Goal: Task Accomplishment & Management: Use online tool/utility

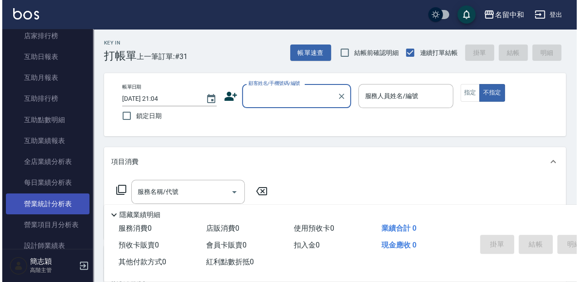
scroll to position [514, 0]
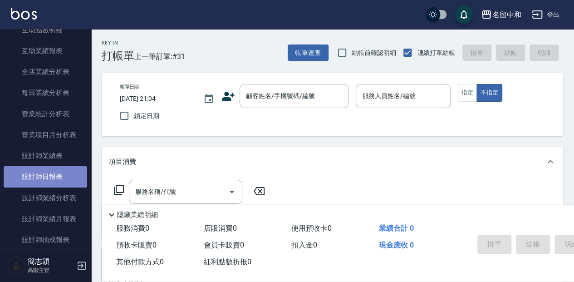
click at [69, 183] on link "設計師日報表" at bounding box center [45, 176] width 83 height 21
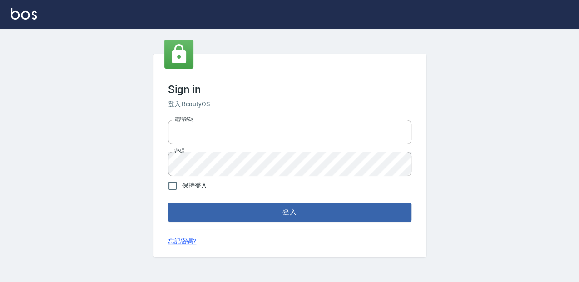
type input "0952331713"
click at [187, 239] on link "忘記密碼?" at bounding box center [182, 241] width 29 height 10
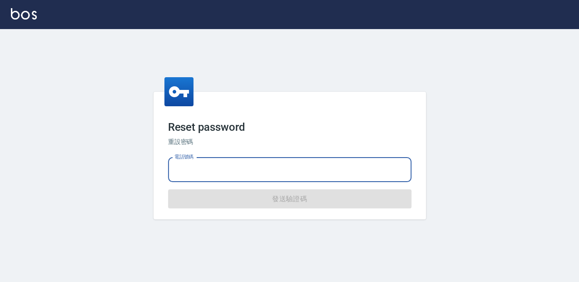
click at [193, 164] on input "電話號碼" at bounding box center [289, 169] width 243 height 25
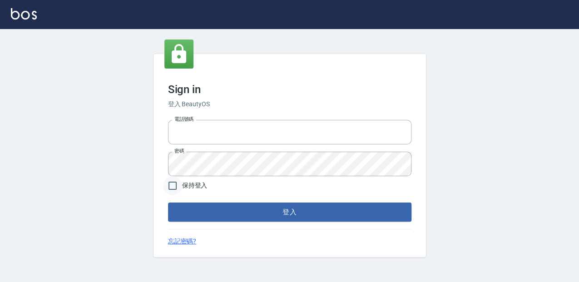
type input "0952331713"
click at [172, 188] on input "保持登入" at bounding box center [172, 185] width 19 height 19
click at [175, 187] on input "保持登入" at bounding box center [172, 185] width 19 height 19
checkbox input "false"
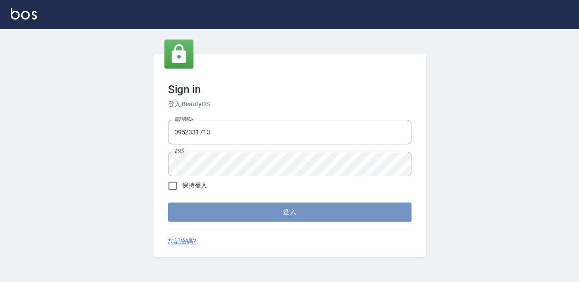
click at [289, 206] on button "登入" at bounding box center [289, 211] width 243 height 19
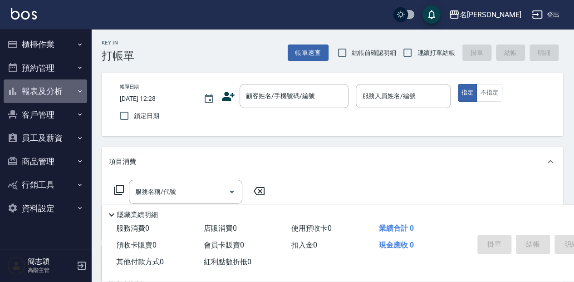
click at [48, 88] on button "報表及分析" at bounding box center [45, 91] width 83 height 24
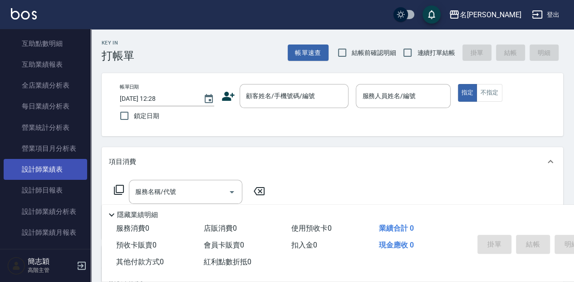
scroll to position [242, 0]
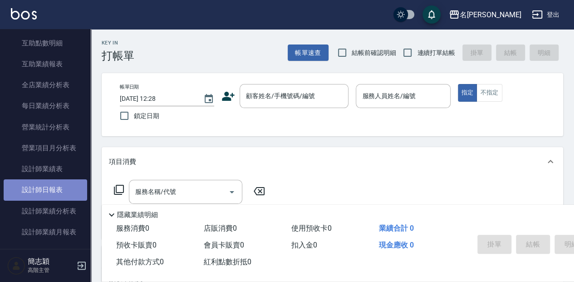
click at [63, 190] on link "設計師日報表" at bounding box center [45, 189] width 83 height 21
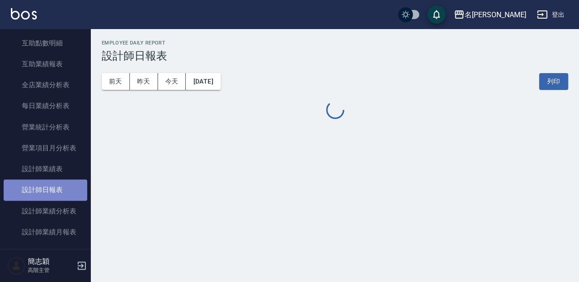
click at [62, 190] on link "設計師日報表" at bounding box center [45, 189] width 83 height 21
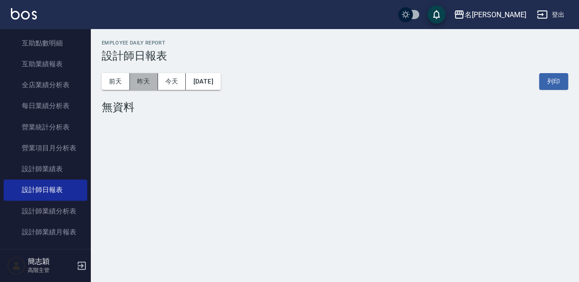
click at [150, 83] on button "昨天" at bounding box center [144, 81] width 28 height 17
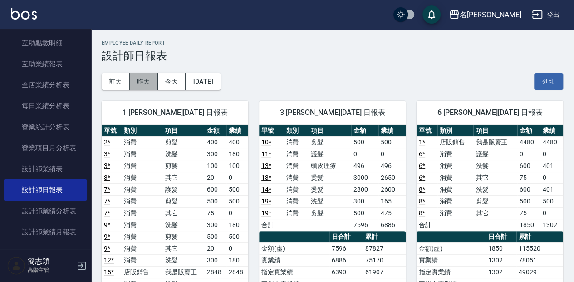
click at [144, 84] on button "昨天" at bounding box center [144, 81] width 28 height 17
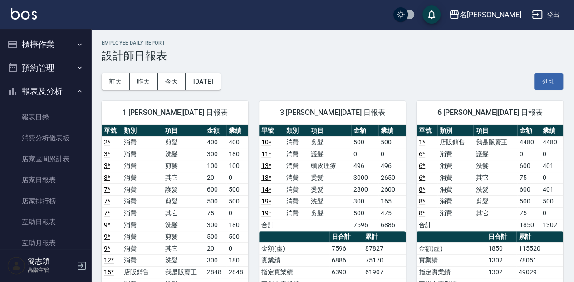
click at [49, 44] on button "櫃檯作業" at bounding box center [45, 45] width 83 height 24
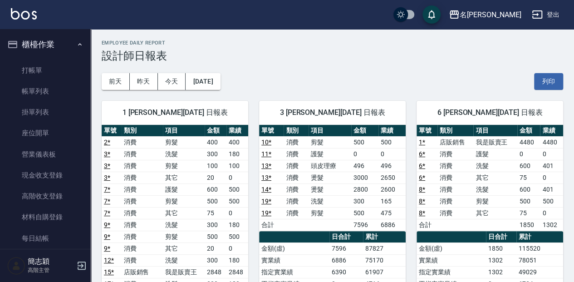
click at [51, 44] on button "櫃檯作業" at bounding box center [45, 45] width 83 height 24
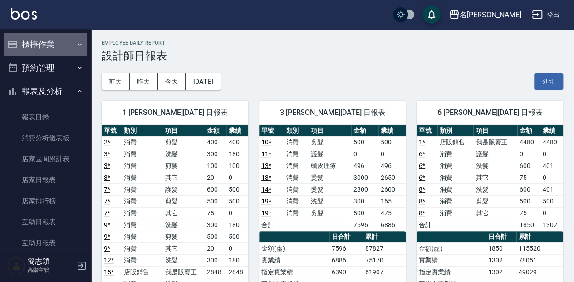
click at [54, 43] on button "櫃檯作業" at bounding box center [45, 45] width 83 height 24
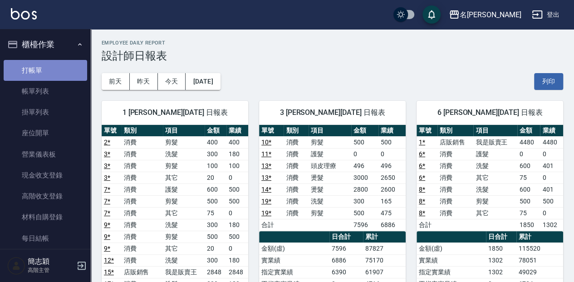
click at [56, 69] on link "打帳單" at bounding box center [45, 70] width 83 height 21
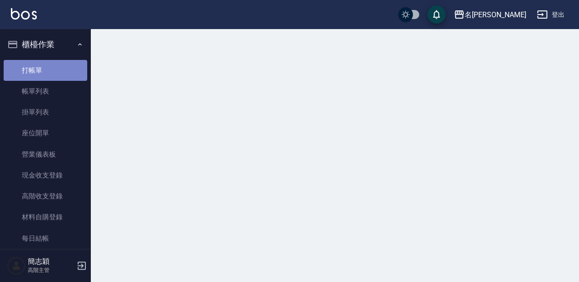
click at [56, 69] on link "打帳單" at bounding box center [45, 70] width 83 height 21
